Goal: Task Accomplishment & Management: Manage account settings

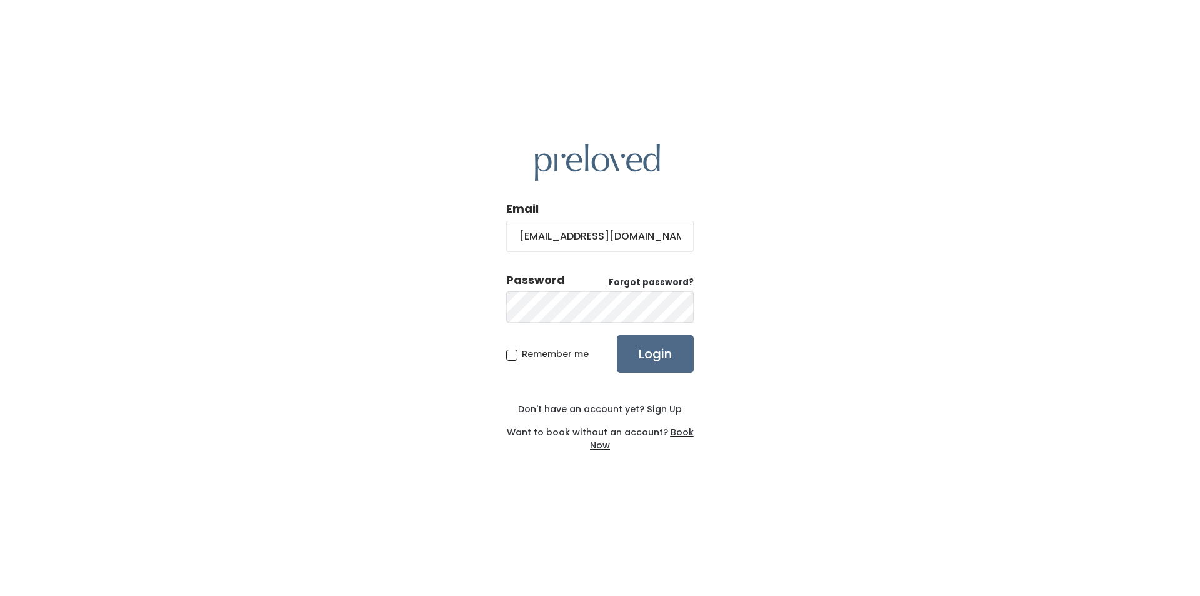
type input "[EMAIL_ADDRESS][DOMAIN_NAME]"
click at [617, 335] on input "Login" at bounding box center [655, 354] width 77 height 38
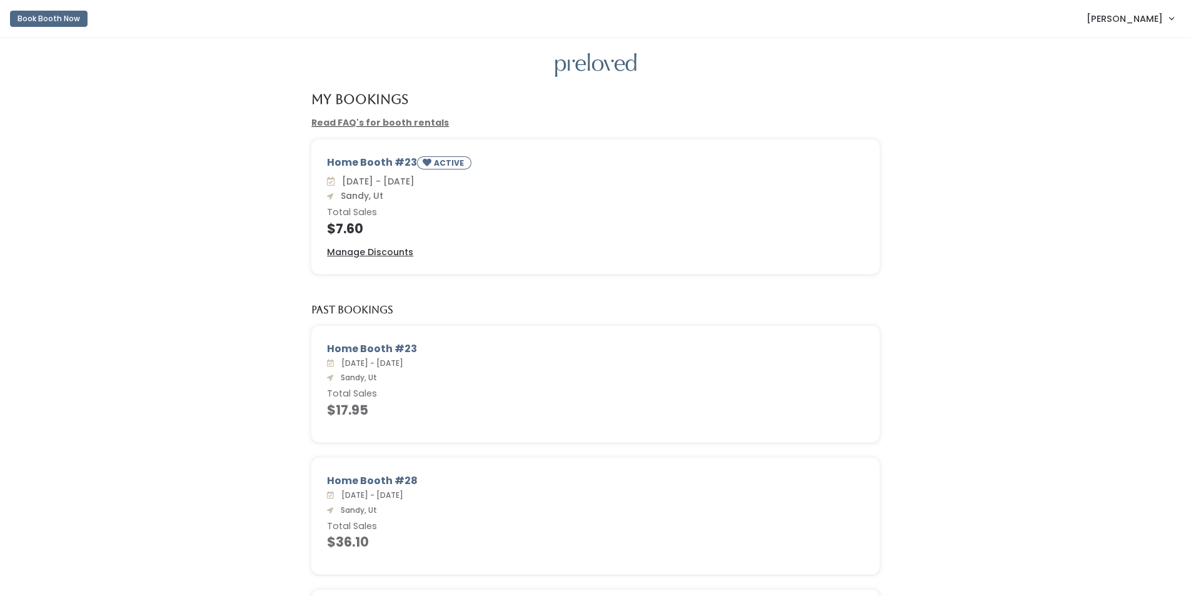
click at [1140, 22] on span "[PERSON_NAME]" at bounding box center [1124, 19] width 76 height 14
click at [1116, 108] on button "Logout" at bounding box center [1129, 105] width 112 height 23
